Goal: Task Accomplishment & Management: Complete application form

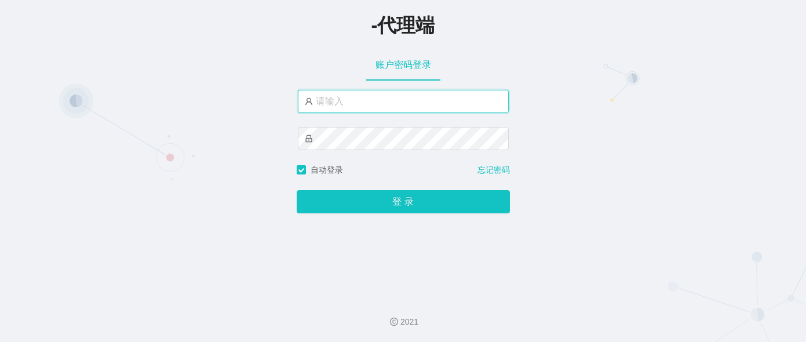
click at [402, 102] on input "text" at bounding box center [403, 101] width 211 height 23
paste input "azhong01"
type input "azhong01"
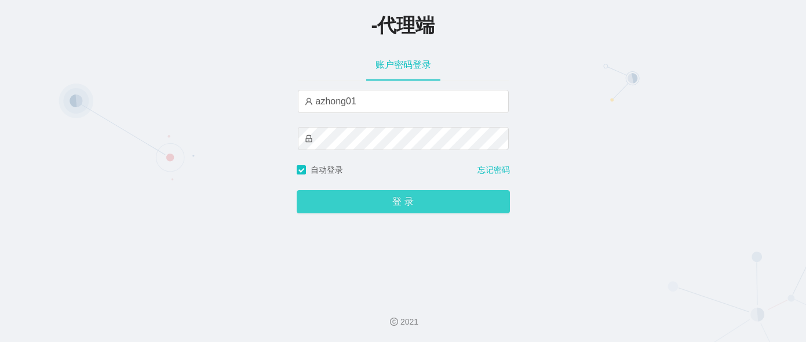
click at [388, 207] on button "登 录" at bounding box center [403, 201] width 213 height 23
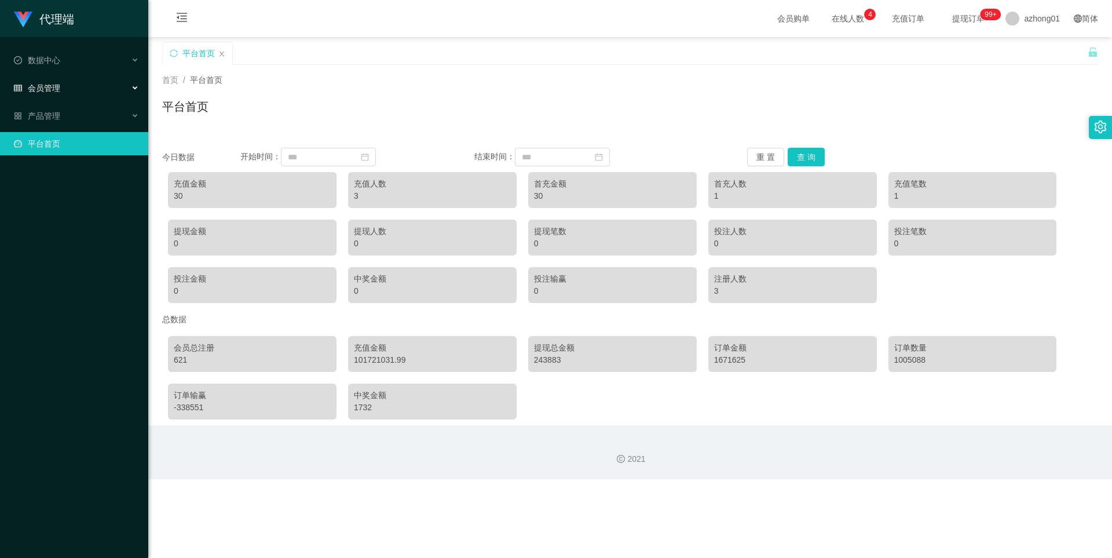
click at [50, 86] on span "会员管理" at bounding box center [37, 87] width 46 height 9
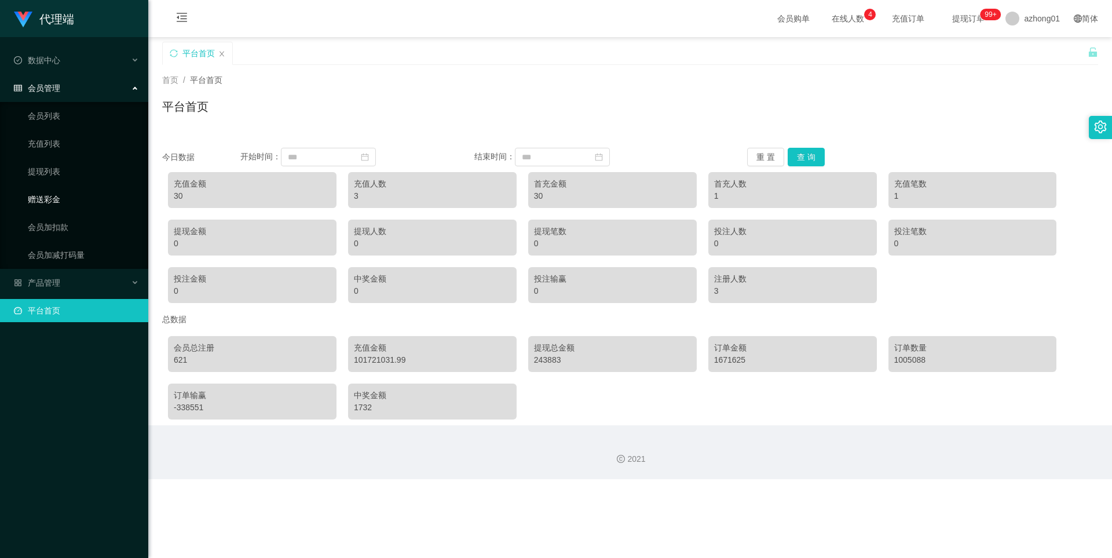
click at [54, 196] on link "赠送彩金" at bounding box center [83, 199] width 111 height 23
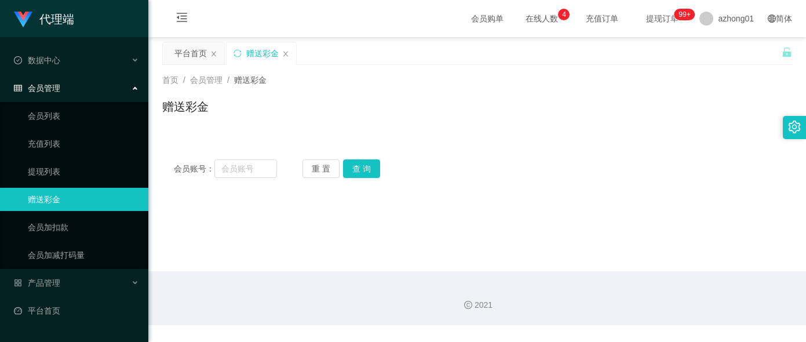
click at [322, 115] on div "赠送彩金" at bounding box center [477, 111] width 630 height 27
click at [254, 167] on input "text" at bounding box center [245, 168] width 62 height 19
paste input "hao123"
type input "hao123"
click at [365, 170] on button "查 询" at bounding box center [361, 168] width 37 height 19
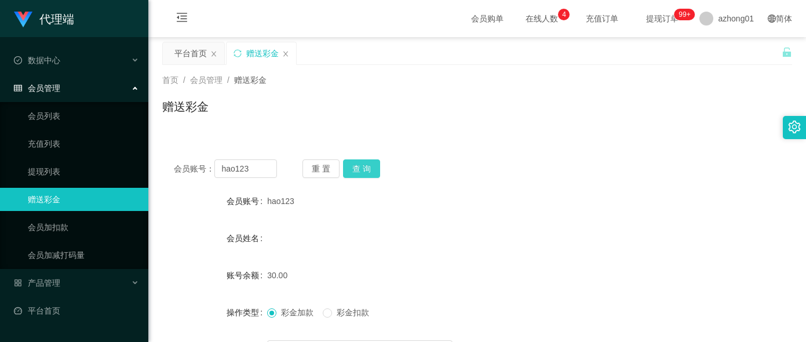
scroll to position [58, 0]
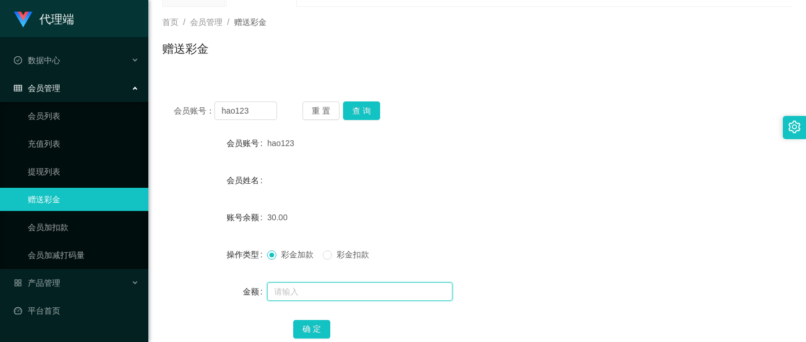
click at [309, 294] on input "text" at bounding box center [359, 291] width 185 height 19
click at [335, 255] on span "彩金扣款" at bounding box center [353, 254] width 42 height 9
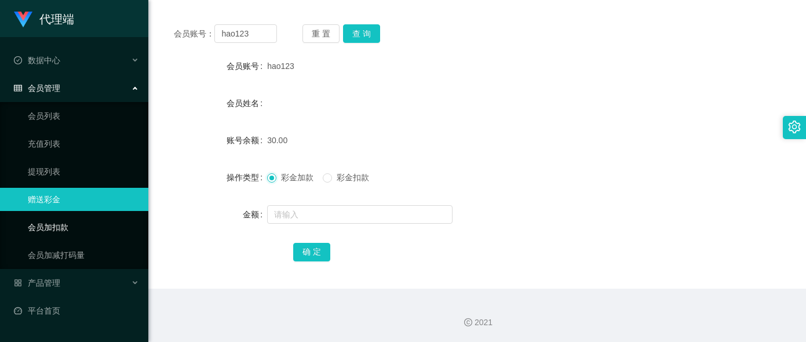
scroll to position [136, 0]
click at [78, 285] on div "产品管理" at bounding box center [74, 282] width 148 height 23
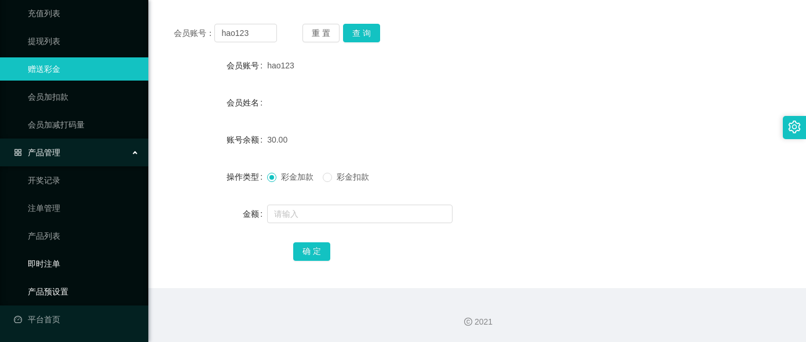
scroll to position [131, 0]
click at [63, 288] on link "产品预设置" at bounding box center [83, 290] width 111 height 23
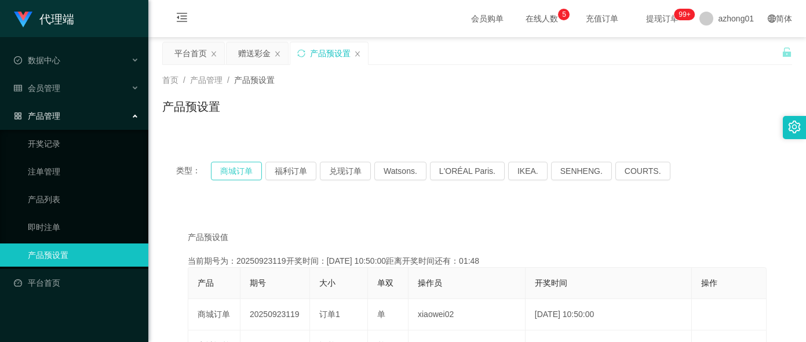
click at [239, 170] on button "商城订单" at bounding box center [236, 171] width 51 height 19
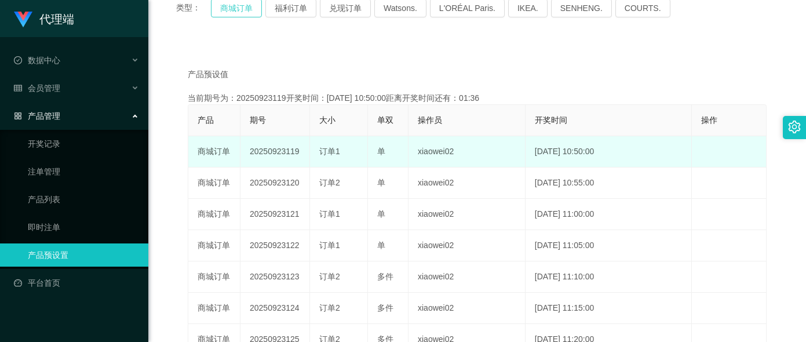
scroll to position [143, 0]
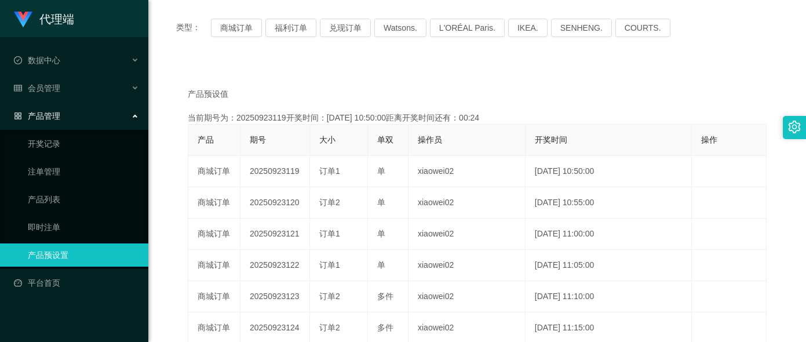
click at [160, 319] on main "关闭左侧 关闭右侧 关闭其它 刷新页面 平台首页 赠送彩金 产品预设置 首页 / 产品管理 / 产品预设置 / 产品预设置 类型： 商城订单 福利订单 兑现订…" at bounding box center [476, 206] width 657 height 625
click at [173, 312] on div "产品预设值 添加期号 当前期号为：20250923119开奖时间：[DATE] 10:50:00距离开奖时间还有：00:01 产品 期号 大小 单双 操作员 …" at bounding box center [477, 291] width 630 height 457
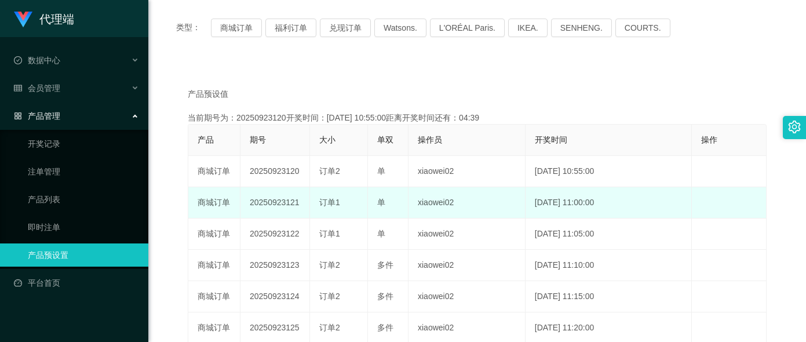
drag, startPoint x: 164, startPoint y: 242, endPoint x: 207, endPoint y: 217, distance: 49.9
click at [170, 240] on div "产品预设值 添加期号 当前期号为：20250923120开奖时间：[DATE] 10:55:00距离开奖时间还有：04:39 产品 期号 大小 单双 操作员 …" at bounding box center [477, 291] width 630 height 457
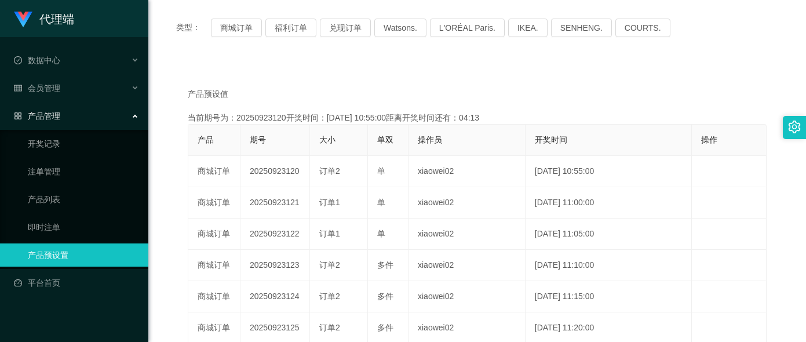
click at [164, 214] on div "产品预设值 添加期号 当前期号为：20250923120开奖时间：[DATE] 10:55:00距离开奖时间还有：04:13 产品 期号 大小 单双 操作员 …" at bounding box center [477, 291] width 630 height 457
click at [175, 257] on div "产品预设值 添加期号 当前期号为：20250923120开奖时间：[DATE] 10:55:00距离开奖时间还有：04:02 产品 期号 大小 单双 操作员 …" at bounding box center [477, 291] width 630 height 457
click at [166, 189] on div "产品预设值 添加期号 当前期号为：20250923120开奖时间：[DATE] 10:55:00距离开奖时间还有：01:26 产品 期号 大小 单双 操作员 …" at bounding box center [477, 291] width 630 height 457
click at [171, 53] on div "类型： 商城订单 福利订单 兑现订单 Watsons. L'ORÉAL Paris. IKEA. [GEOGRAPHIC_DATA]. COURTS. 产品预…" at bounding box center [477, 262] width 630 height 515
click at [176, 186] on div "产品预设值 添加期号 当前期号为：20250923121开奖时间：[DATE] 11:00:00距离开奖时间还有：02:01 产品 期号 大小 单双 操作员 …" at bounding box center [477, 297] width 602 height 418
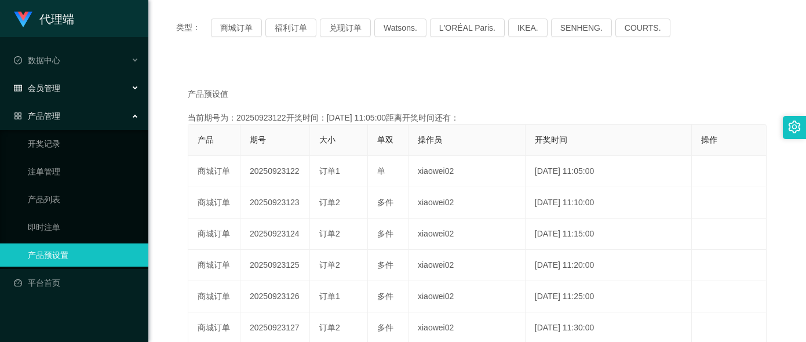
click at [59, 88] on span "会员管理" at bounding box center [37, 87] width 46 height 9
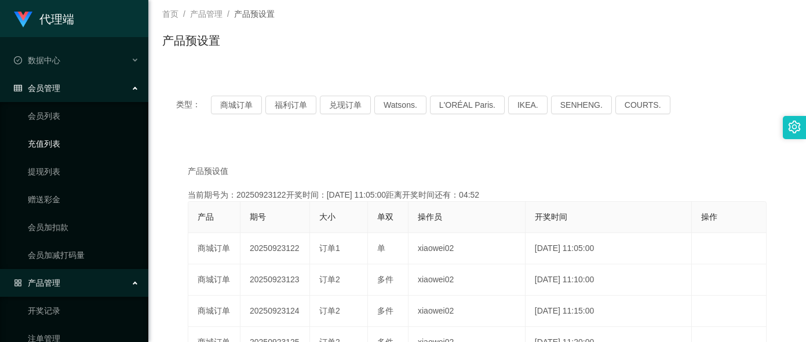
scroll to position [0, 0]
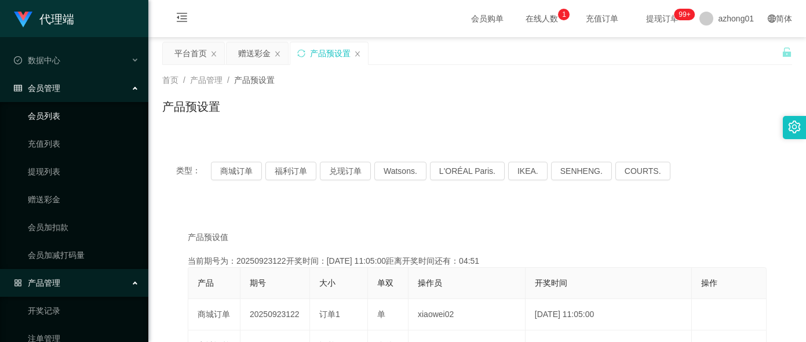
click at [52, 116] on link "会员列表" at bounding box center [83, 115] width 111 height 23
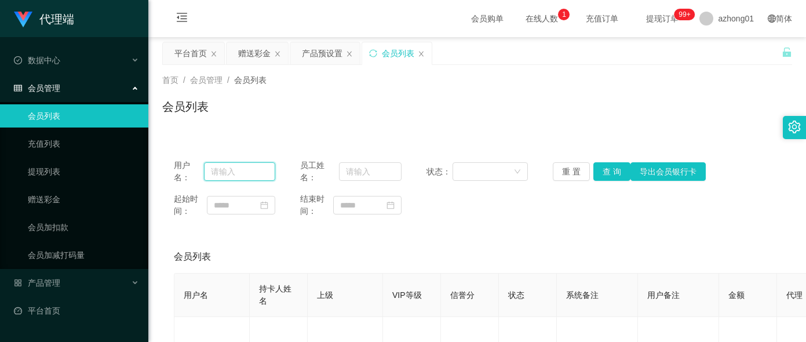
click at [224, 173] on input "text" at bounding box center [239, 171] width 71 height 19
click at [54, 201] on link "赠送彩金" at bounding box center [83, 199] width 111 height 23
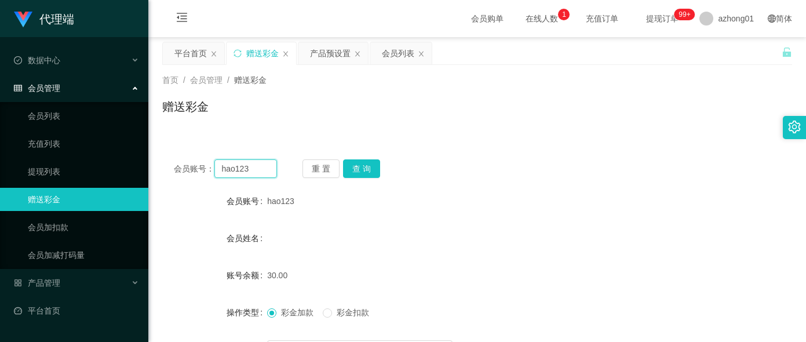
click at [254, 174] on input "hao123" at bounding box center [245, 168] width 62 height 19
drag, startPoint x: 255, startPoint y: 170, endPoint x: 200, endPoint y: 173, distance: 55.1
click at [200, 173] on div "会员账号： hao123" at bounding box center [225, 168] width 103 height 19
paste input "dd336"
type input "dd336"
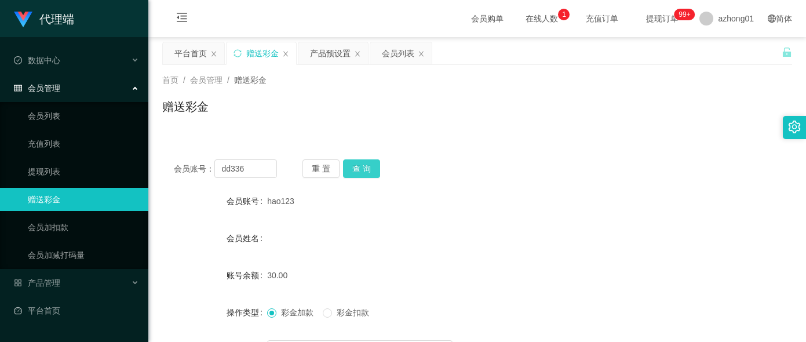
click at [363, 166] on button "查 询" at bounding box center [361, 168] width 37 height 19
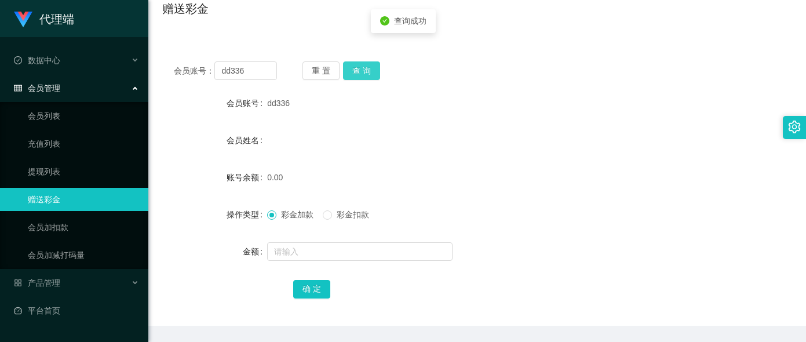
scroll to position [116, 0]
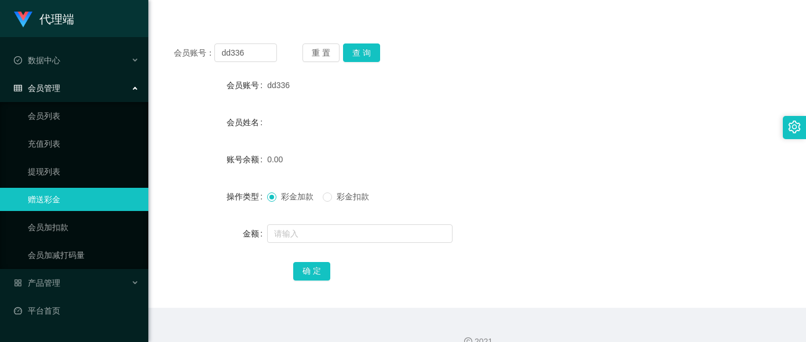
click at [195, 233] on div "金额" at bounding box center [214, 233] width 105 height 23
click at [79, 196] on link "赠送彩金" at bounding box center [83, 199] width 111 height 23
